Goal: Task Accomplishment & Management: Complete application form

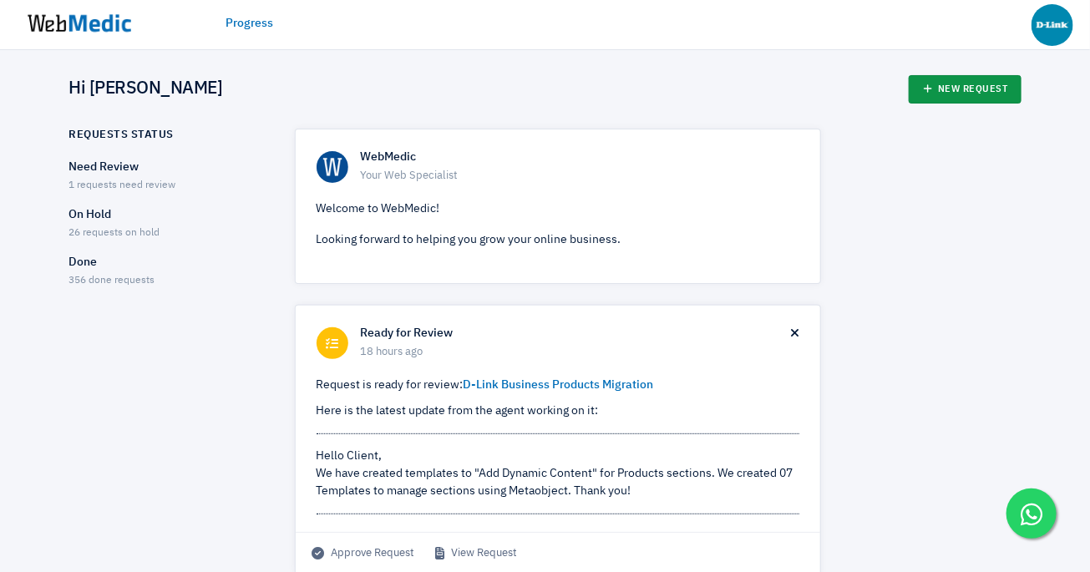
click at [953, 86] on link "New Request" at bounding box center [965, 89] width 113 height 28
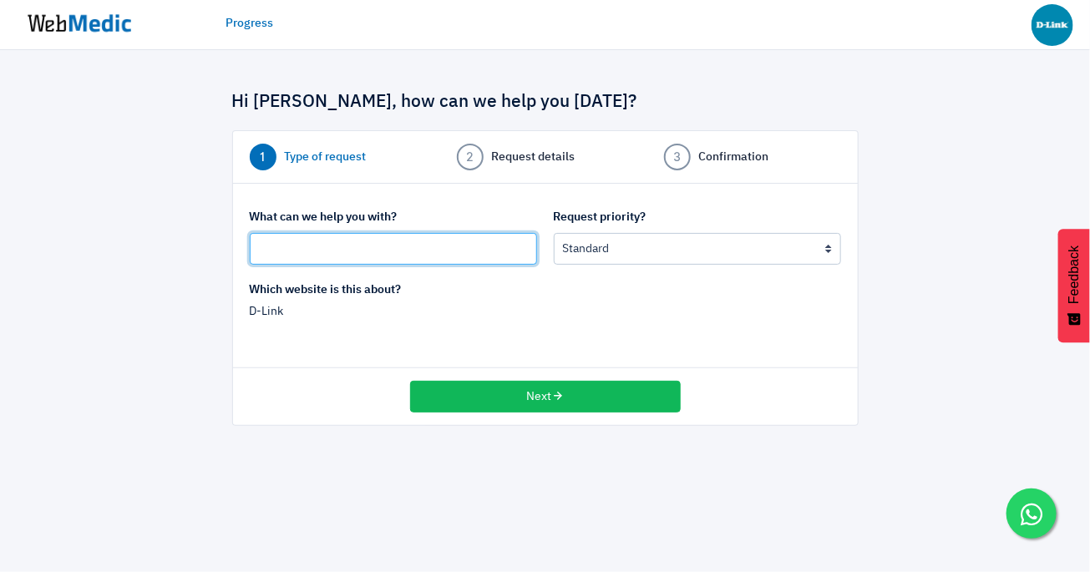
click at [394, 247] on input "text" at bounding box center [393, 249] width 287 height 32
type input "www.dlink.co.id website menu not working"
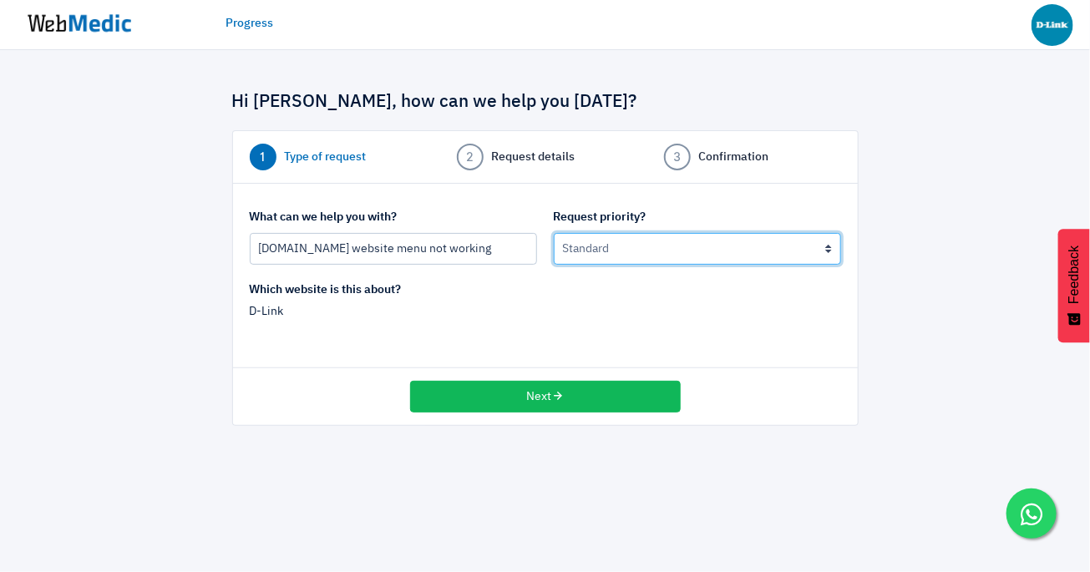
click at [622, 251] on select "Urgent: this is a mission critical issue High: this needs to be prioritized bef…" at bounding box center [697, 249] width 287 height 32
select select "1"
click at [554, 233] on select "Urgent: this is a mission critical issue High: this needs to be prioritized bef…" at bounding box center [697, 249] width 287 height 32
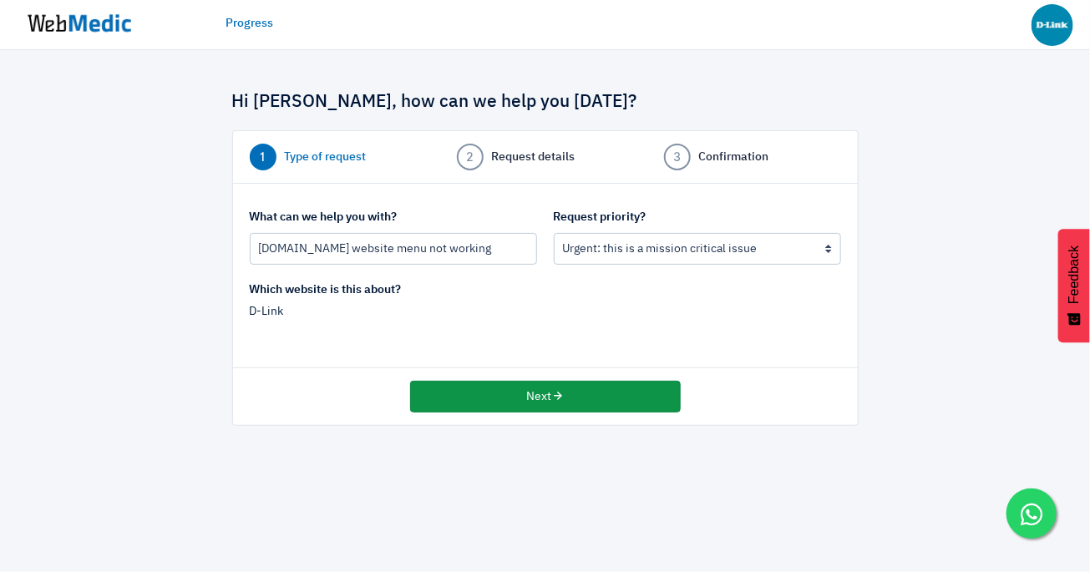
click at [495, 404] on button "Next" at bounding box center [545, 397] width 271 height 32
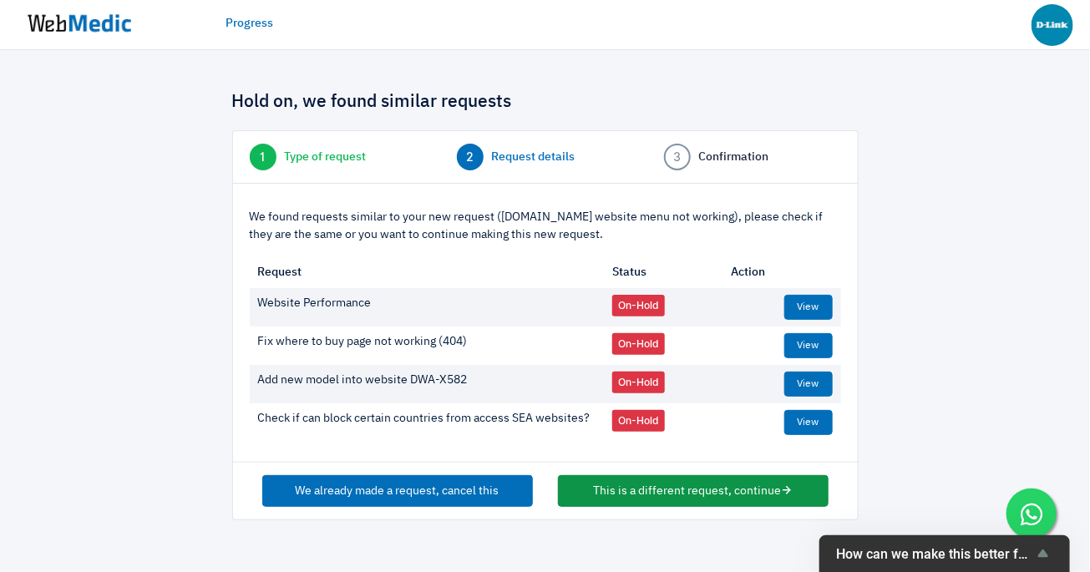
click at [630, 495] on button "This is a different request, continue" at bounding box center [693, 491] width 271 height 32
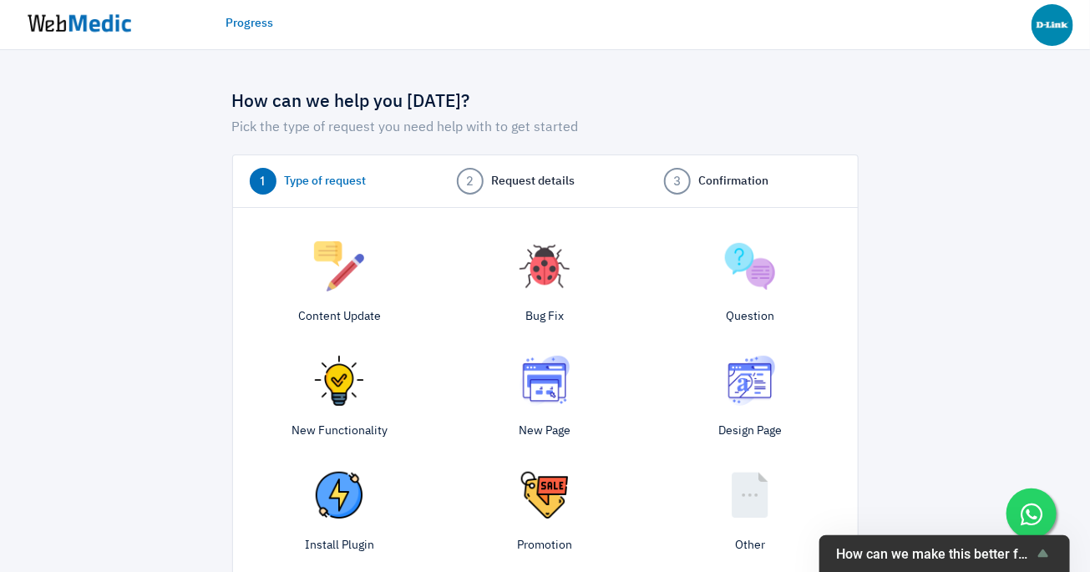
click at [559, 251] on img at bounding box center [545, 266] width 50 height 50
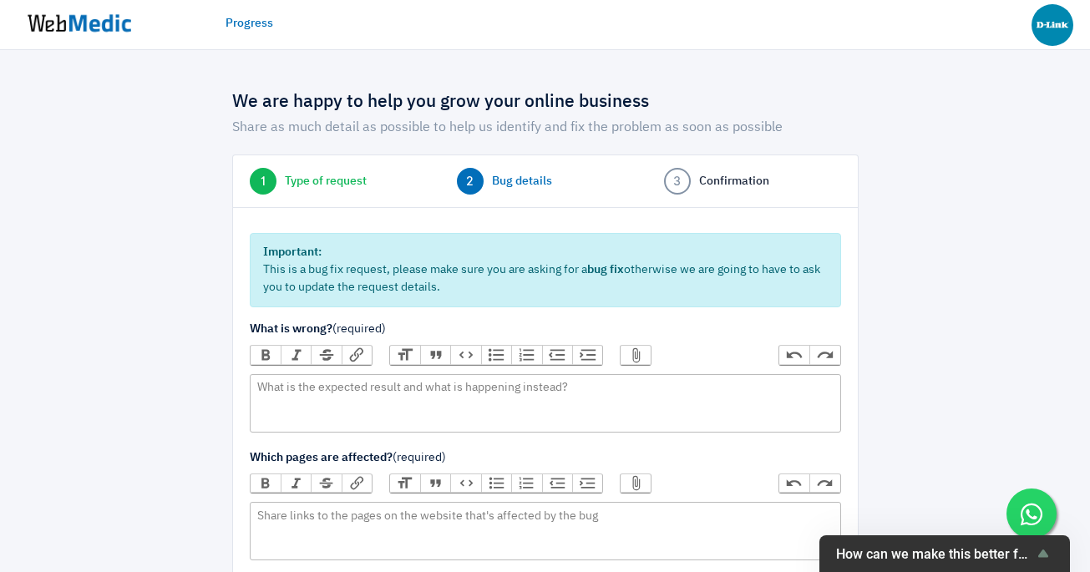
scroll to position [255, 0]
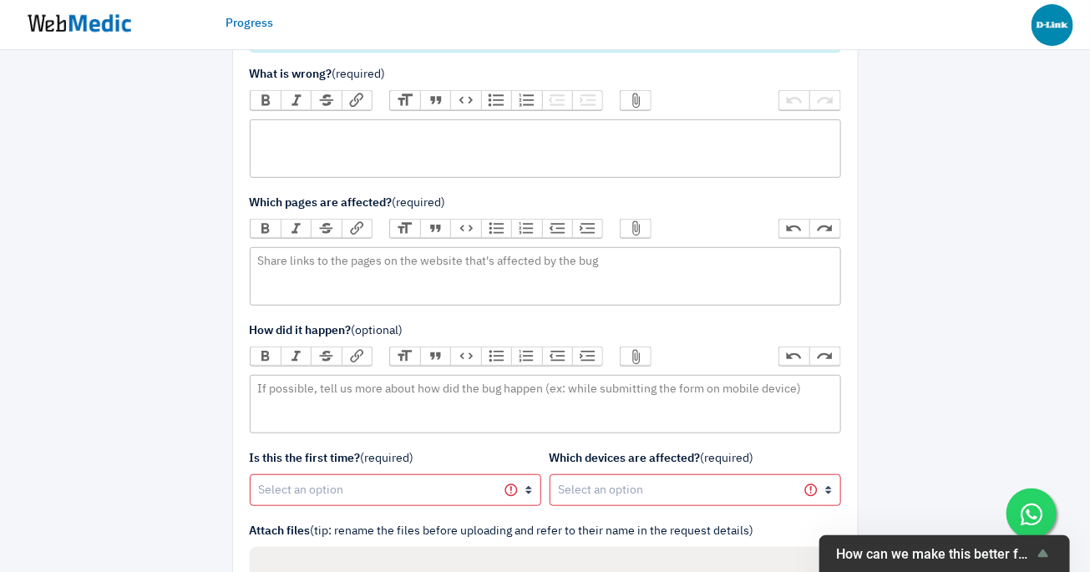
click at [505, 139] on trix-editor at bounding box center [546, 148] width 592 height 58
type trix-editor "<div>[DOMAIN_NAME] menu not able to click</div>"
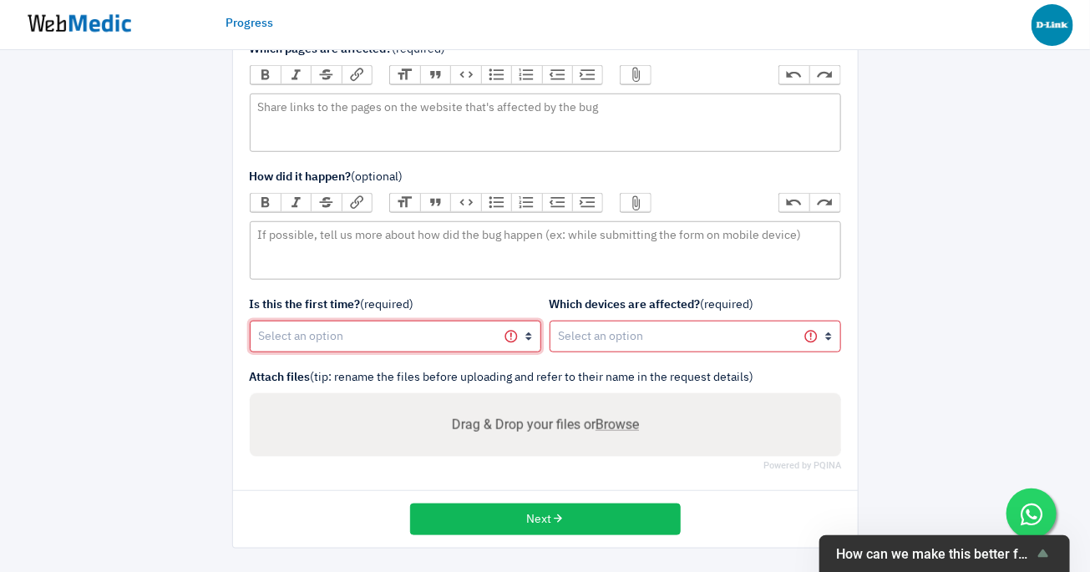
click at [465, 333] on select "Yes, first time No, happened before" at bounding box center [396, 337] width 292 height 32
select select "1"
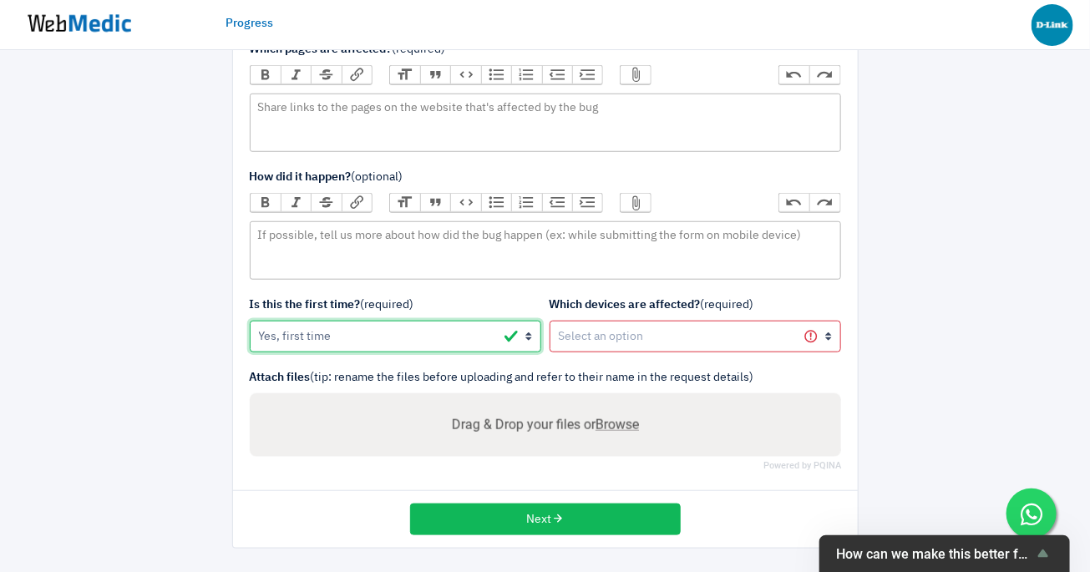
click at [250, 321] on select "Yes, first time No, happened before" at bounding box center [396, 337] width 292 height 32
click at [587, 343] on select "All devices / not sure Mobile (iOS) Mobile (Android) Tablet (iOS) Tablet (Andro…" at bounding box center [696, 337] width 292 height 32
select select "1"
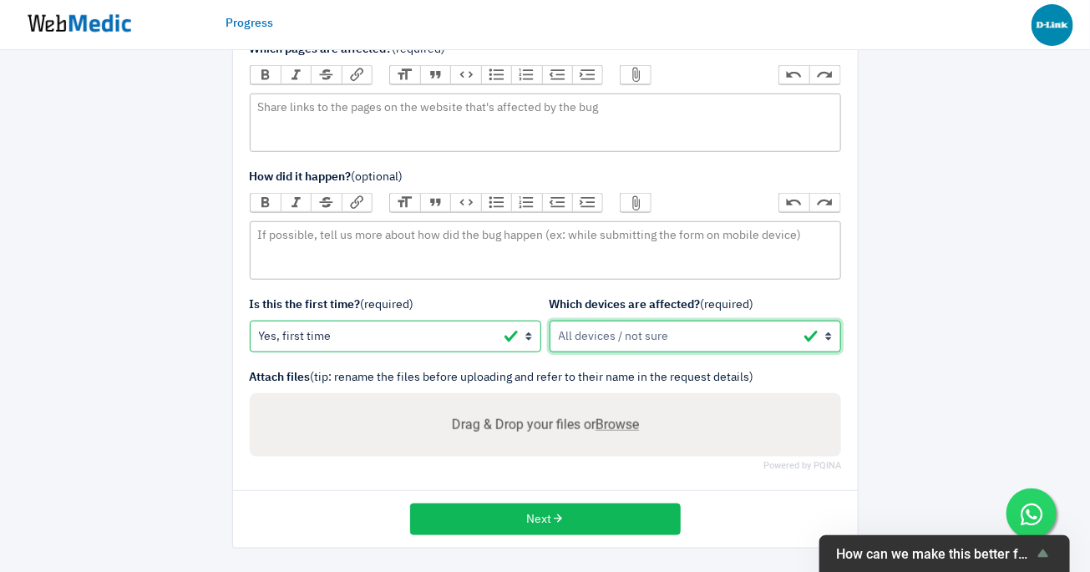
click at [550, 321] on select "All devices / not sure Mobile (iOS) Mobile (Android) Tablet (iOS) Tablet (Andro…" at bounding box center [696, 337] width 292 height 32
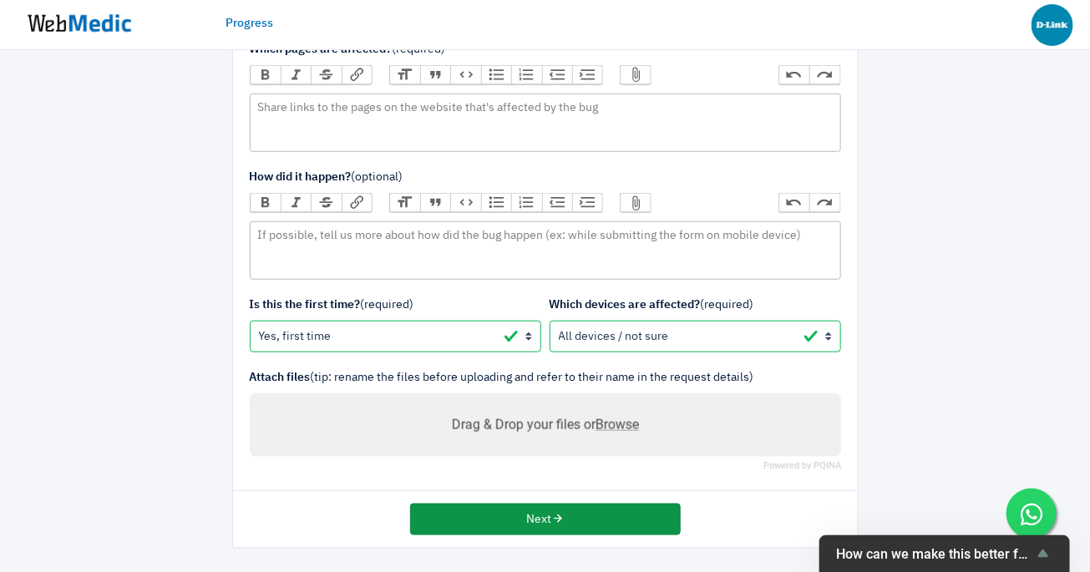
click at [500, 524] on button "Next" at bounding box center [545, 520] width 271 height 32
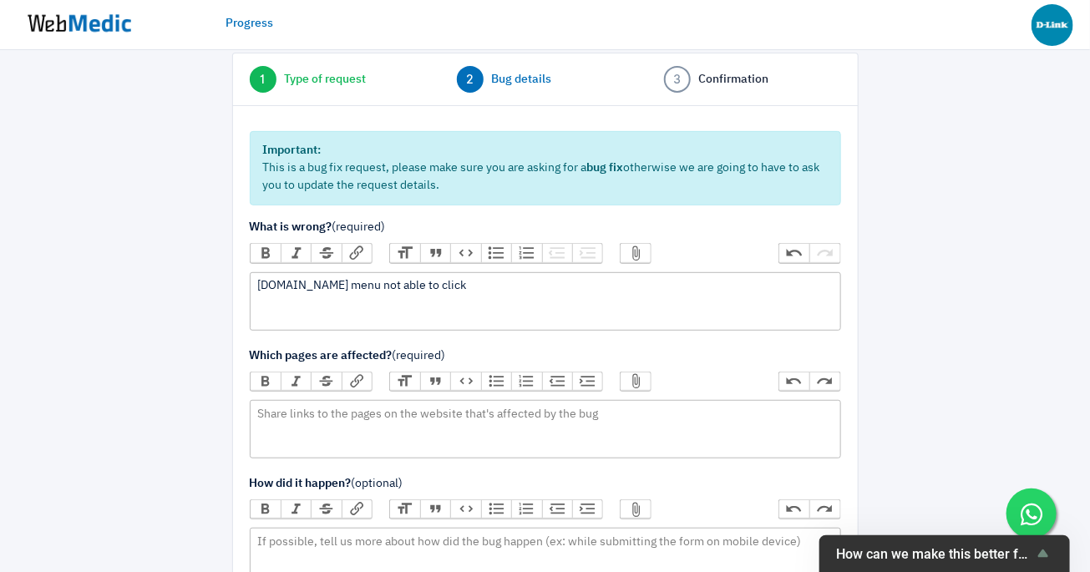
scroll to position [492, 0]
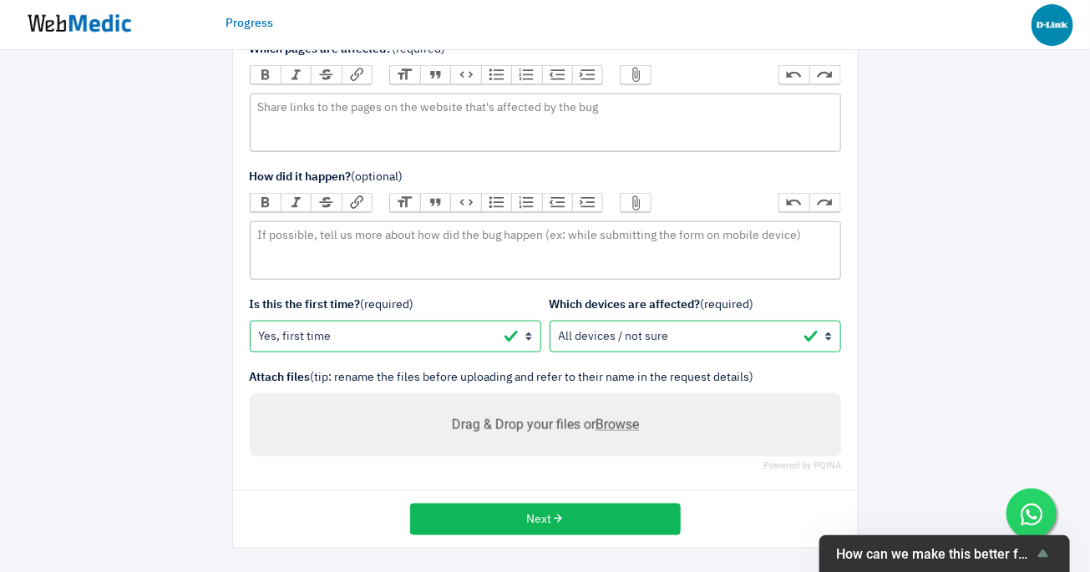
click at [495, 485] on div "Important: This is a bug fix request, please make sure you are asking for a bug…" at bounding box center [545, 145] width 625 height 693
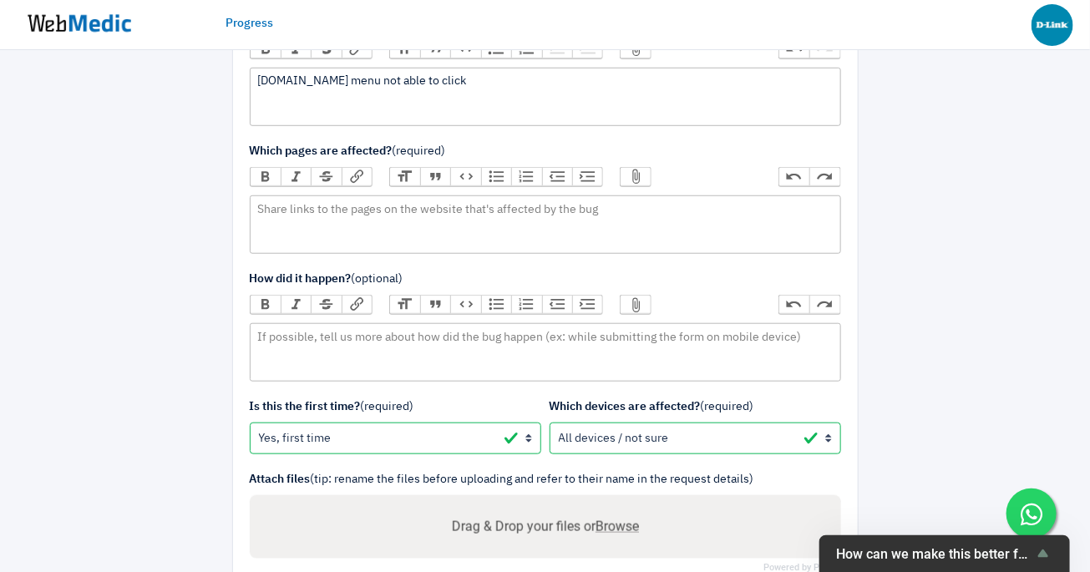
scroll to position [388, 0]
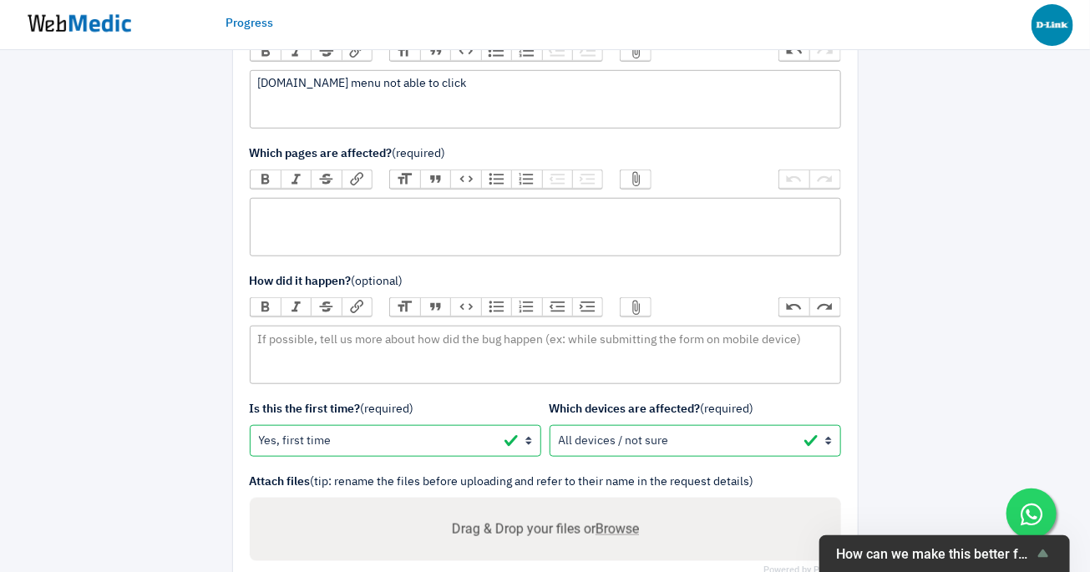
click at [460, 227] on trix-editor at bounding box center [546, 227] width 592 height 58
type trix-editor "<div>m</div>"
type trix-editor "<div>top menu</div>"
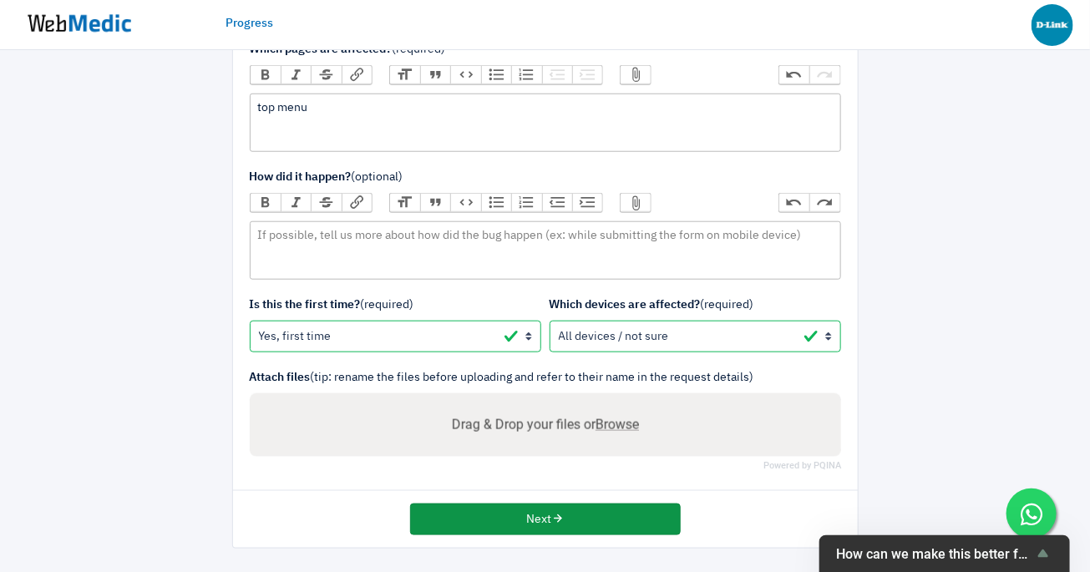
click at [536, 513] on button "Next" at bounding box center [545, 520] width 271 height 32
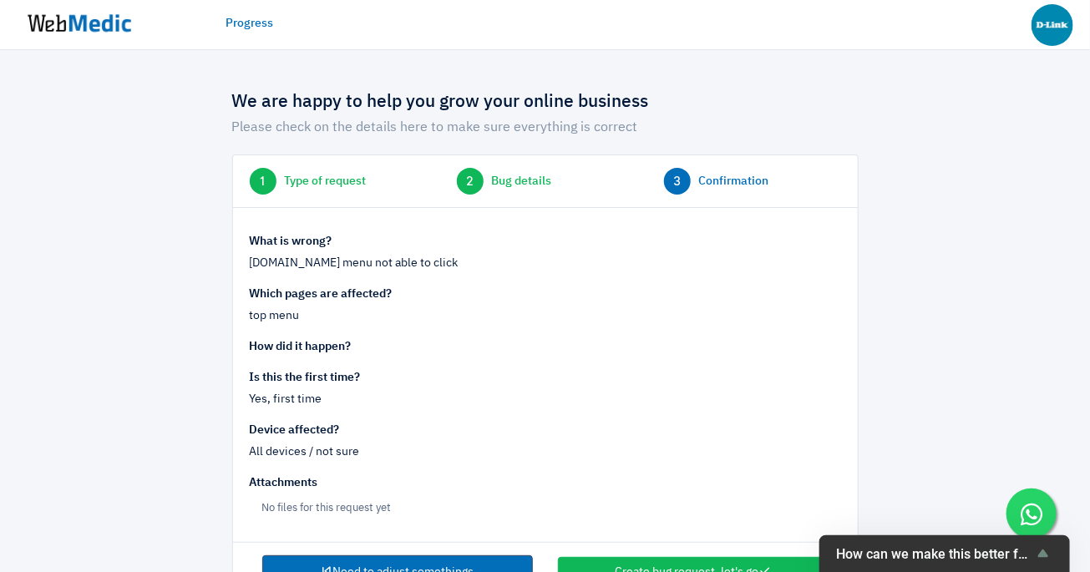
scroll to position [55, 0]
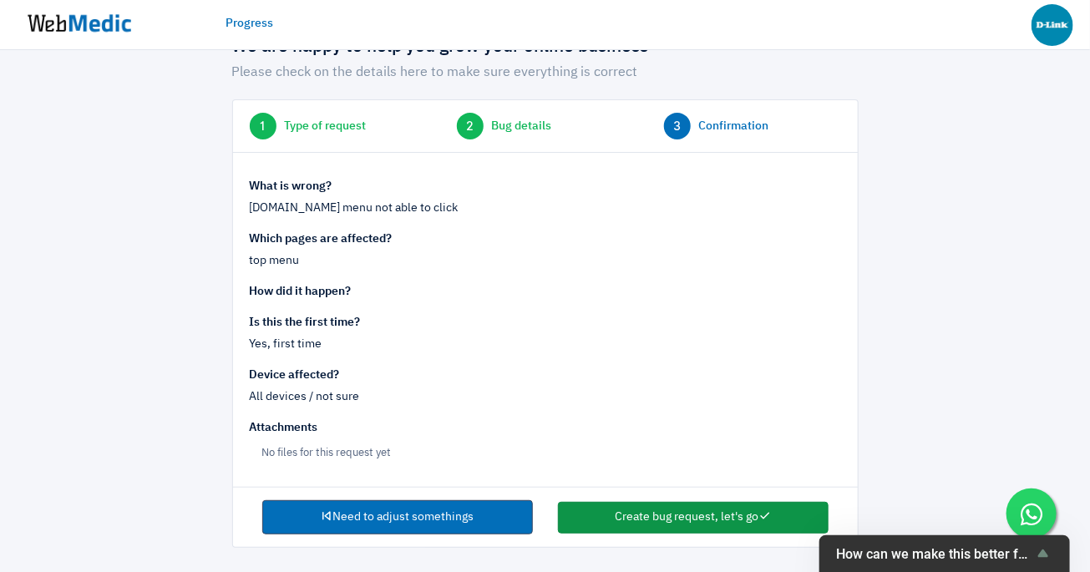
click at [651, 504] on button "Create bug request, let's go" at bounding box center [693, 518] width 271 height 32
